Goal: Obtain resource: Obtain resource

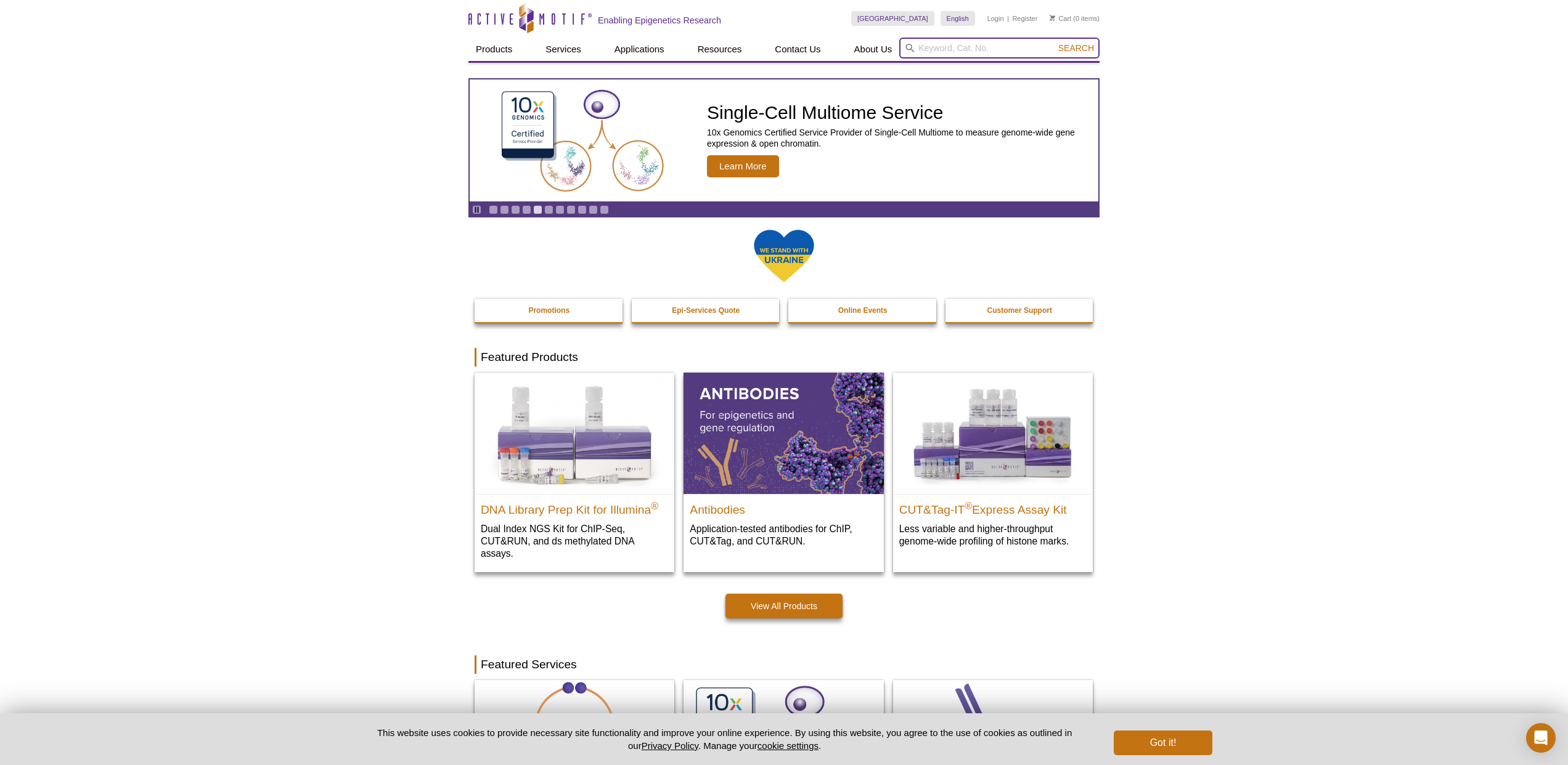
click at [941, 51] on input "search" at bounding box center [1000, 47] width 201 height 21
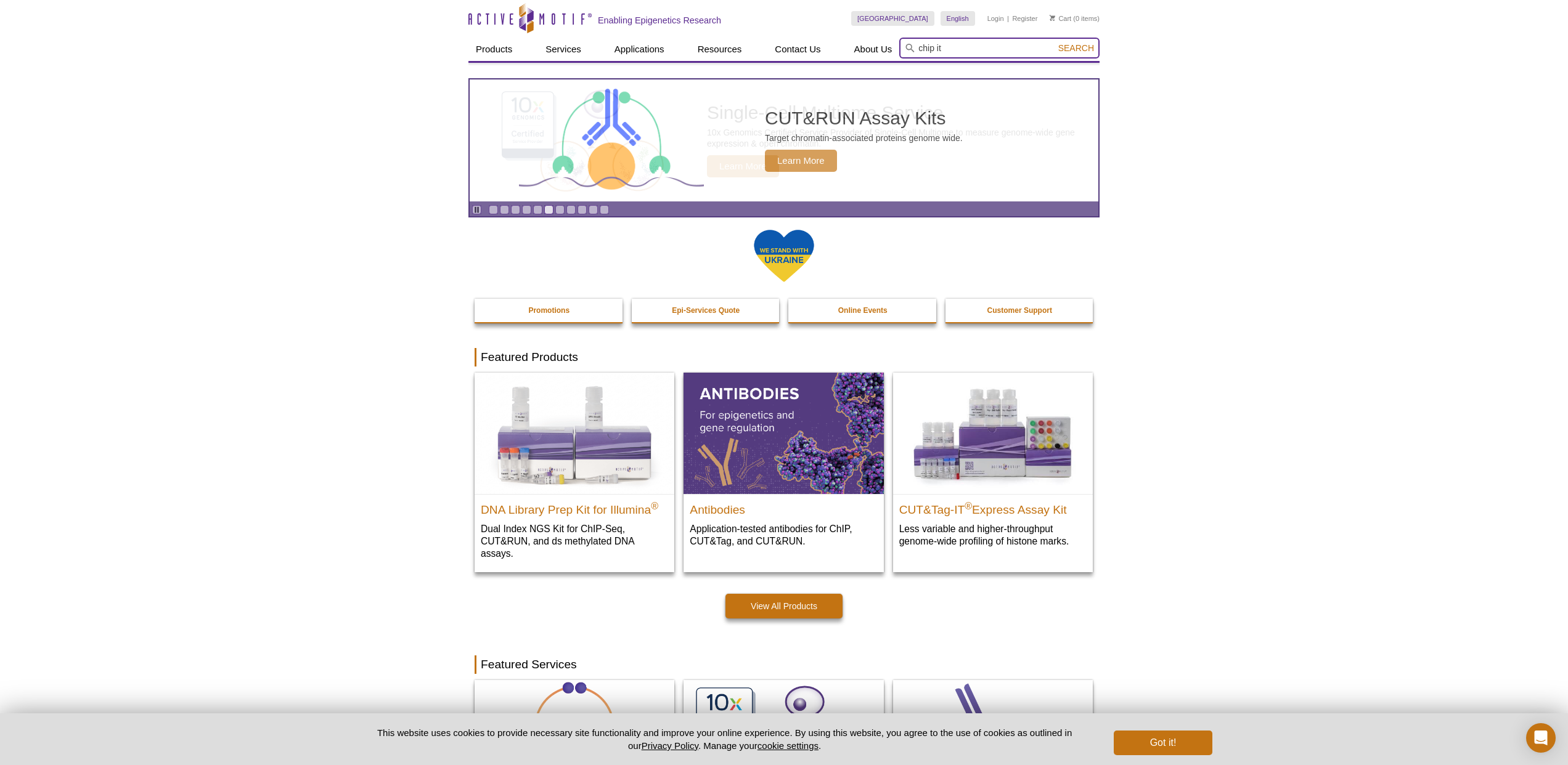
type input "chip it"
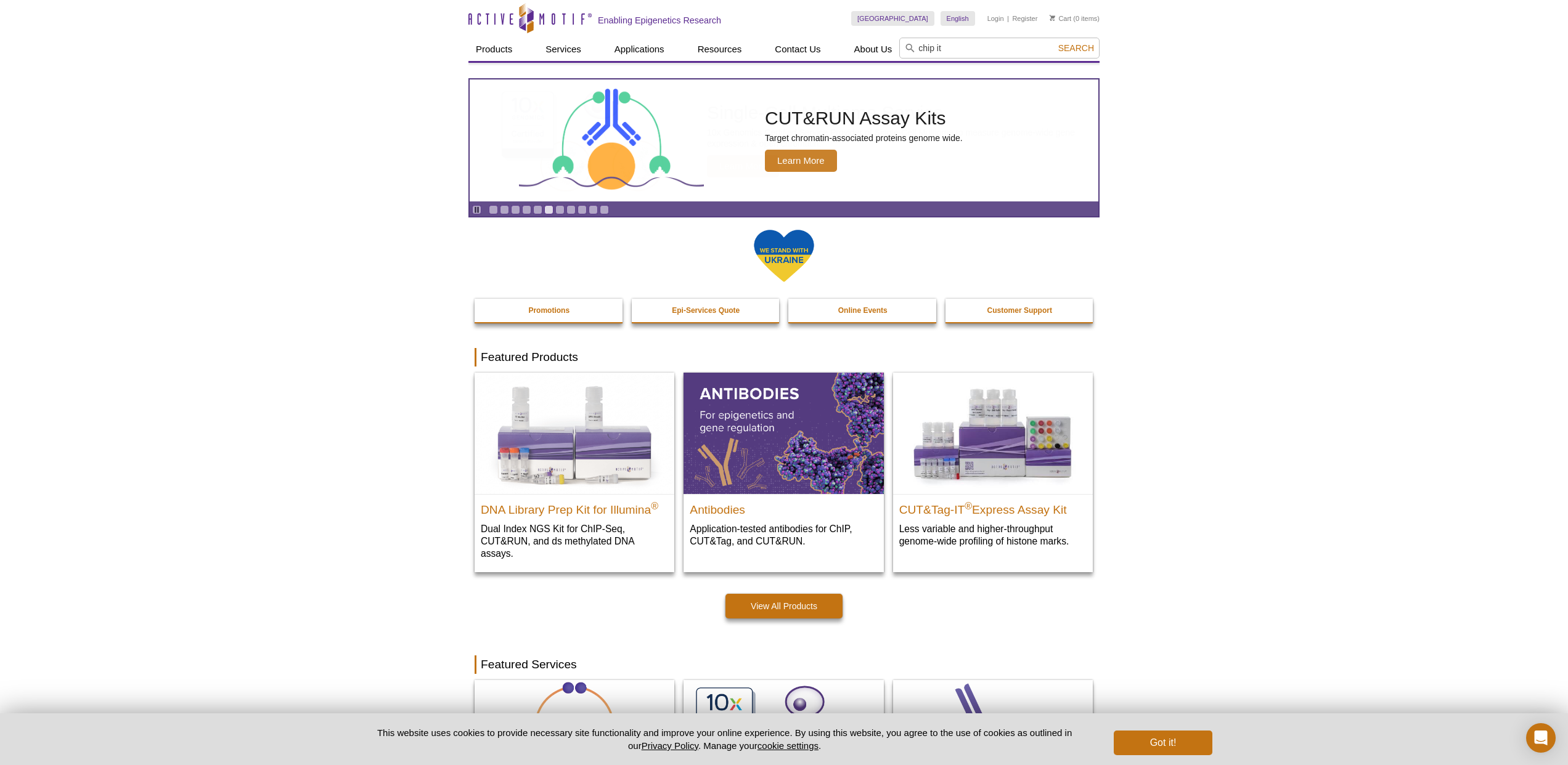
click at [1070, 46] on span "Search" at bounding box center [1076, 47] width 36 height 10
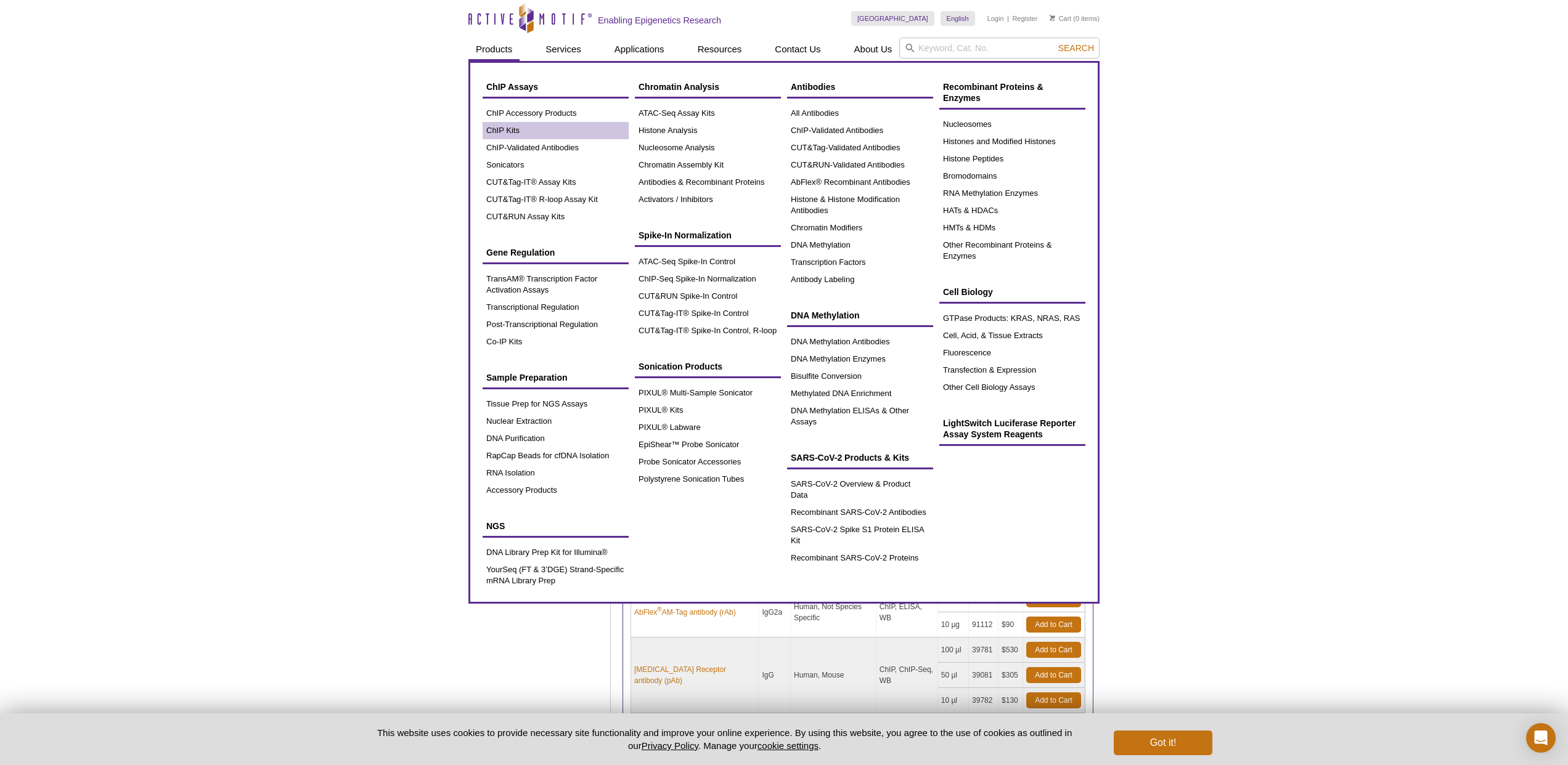
click at [515, 129] on link "ChIP Kits" at bounding box center [555, 130] width 146 height 18
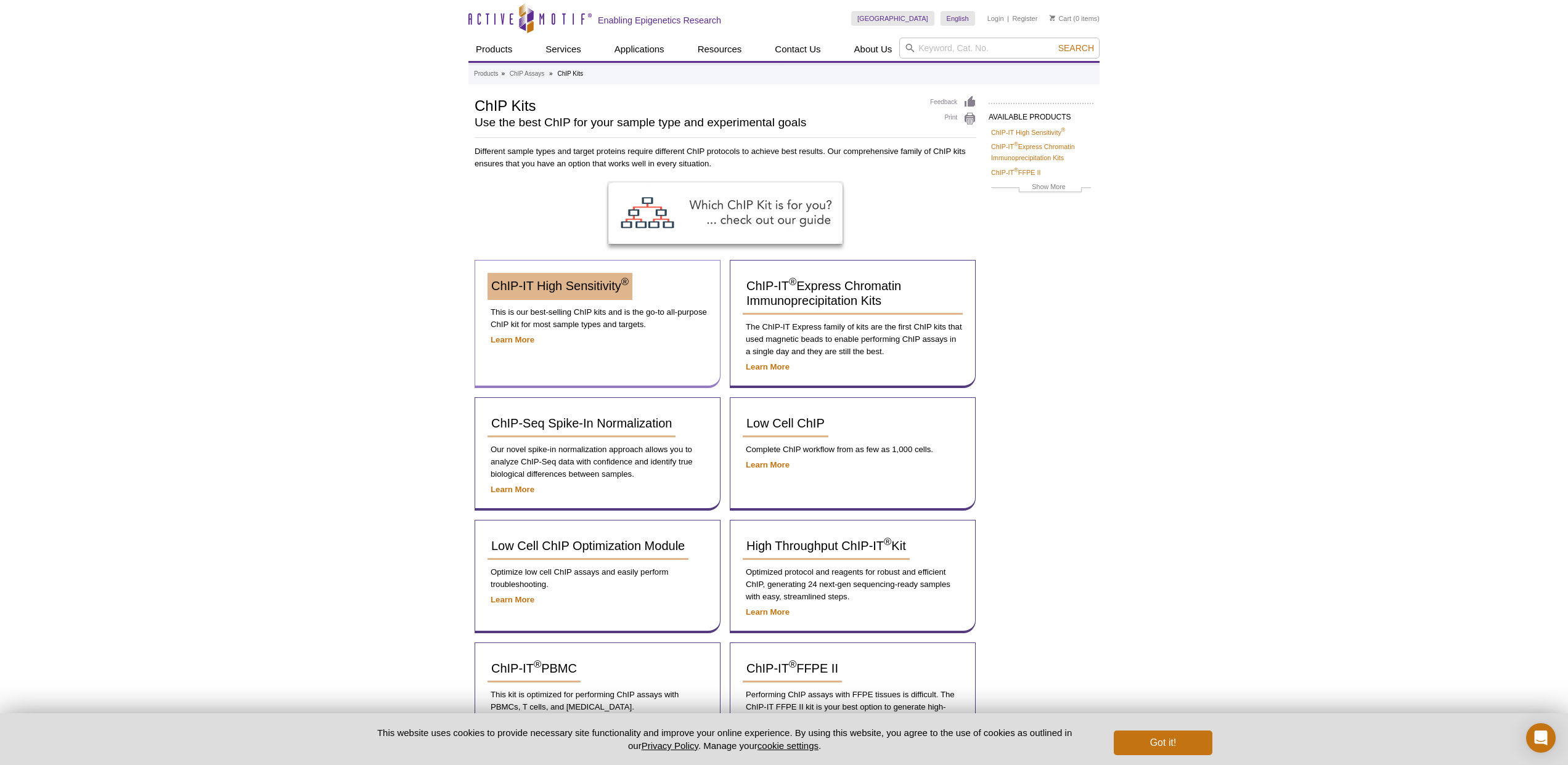
click at [588, 285] on span "ChIP-IT High Sensitivity ®" at bounding box center [559, 286] width 137 height 14
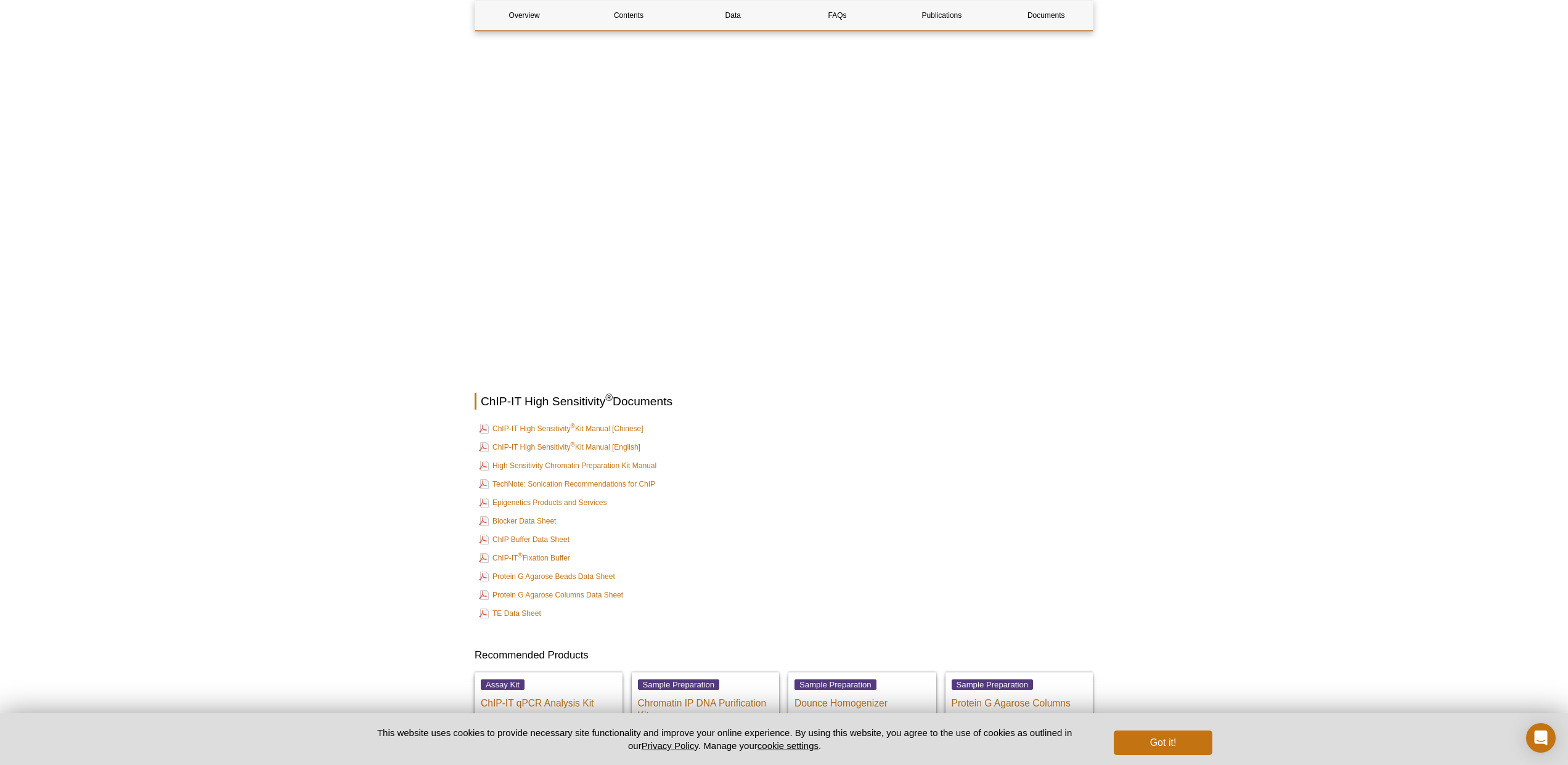
scroll to position [4130, 0]
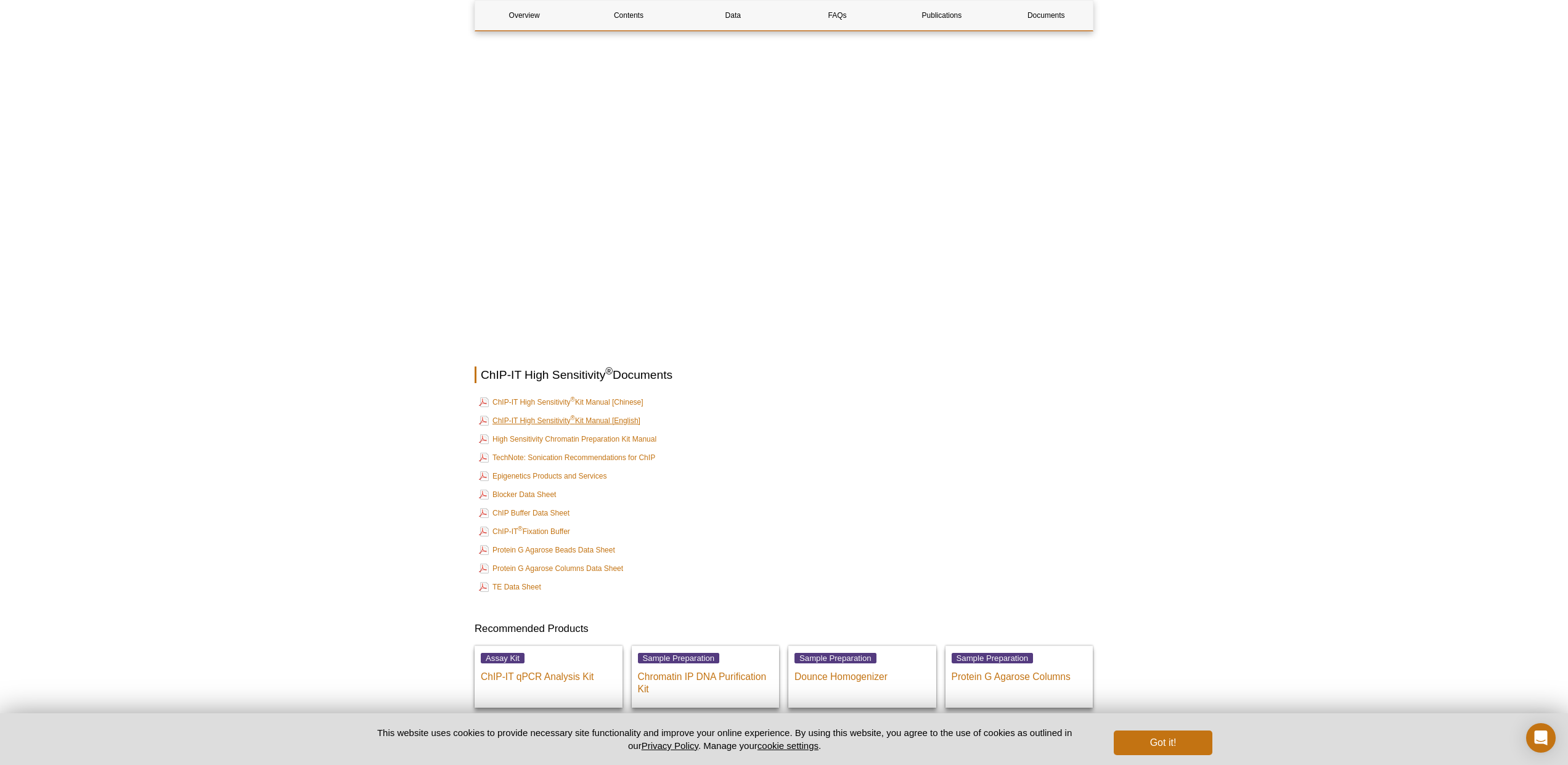
click at [563, 414] on link "ChIP-IT High Sensitivity ® Kit Manual [English]" at bounding box center [559, 420] width 162 height 15
